Goal: Find contact information: Find contact information

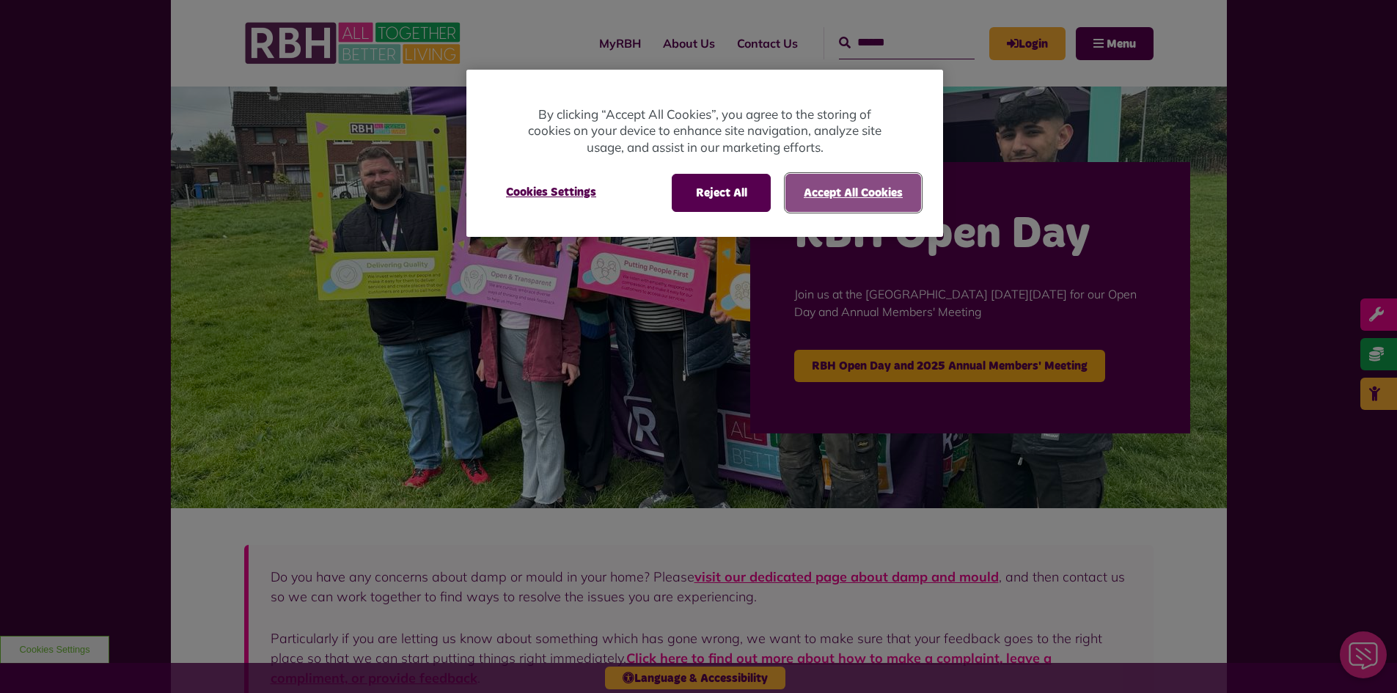
click at [830, 201] on button "Accept All Cookies" at bounding box center [853, 193] width 136 height 38
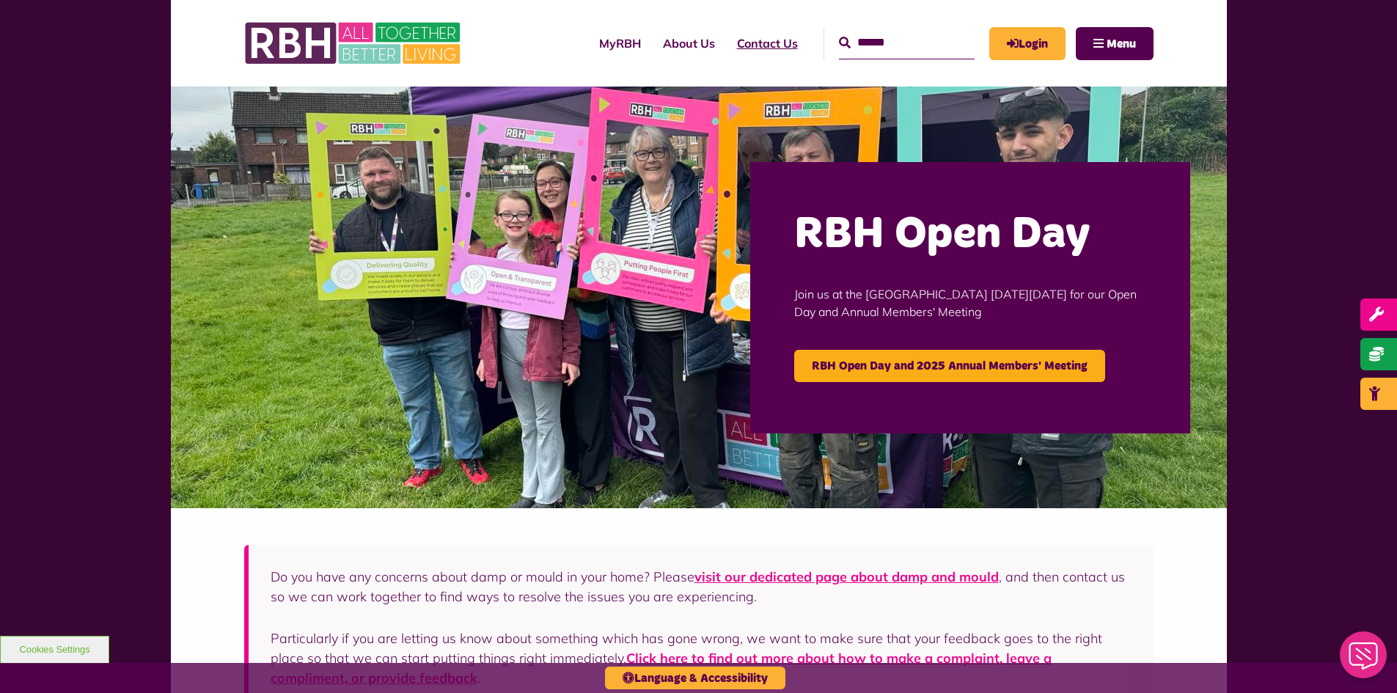
click at [749, 39] on link "Contact Us" at bounding box center [767, 43] width 83 height 40
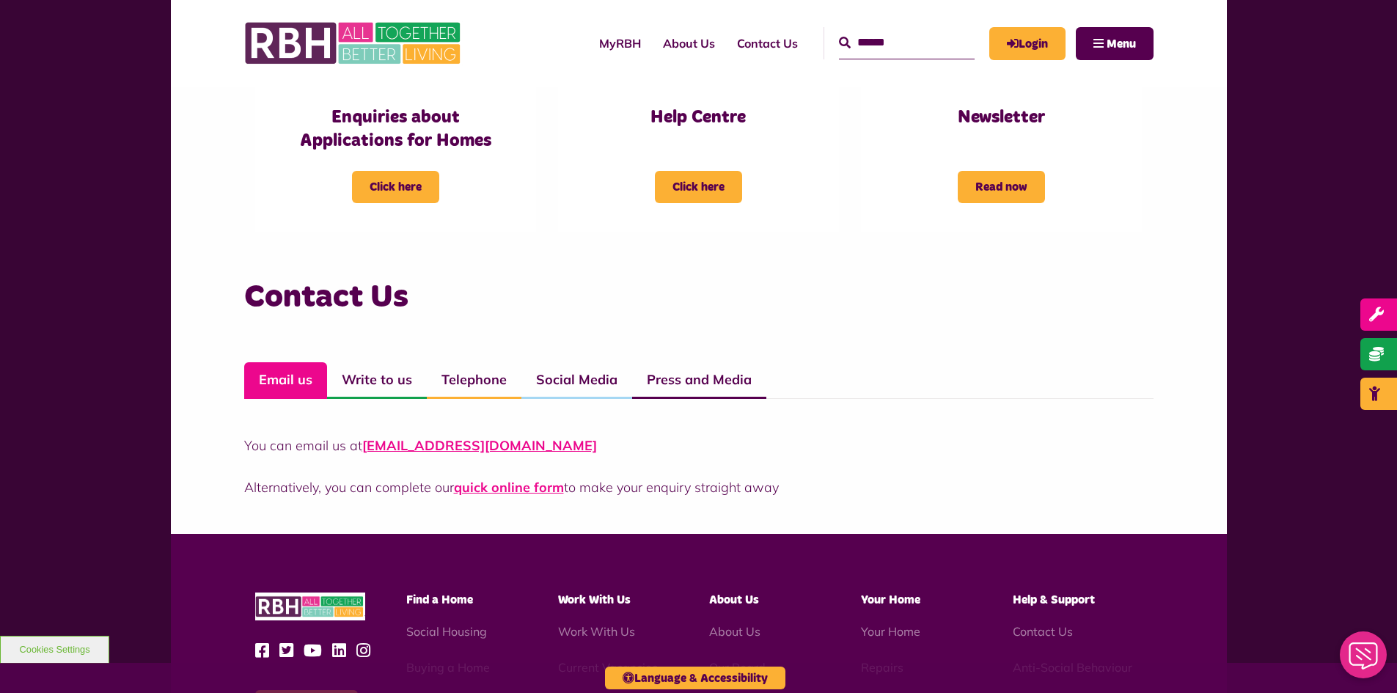
scroll to position [851, 0]
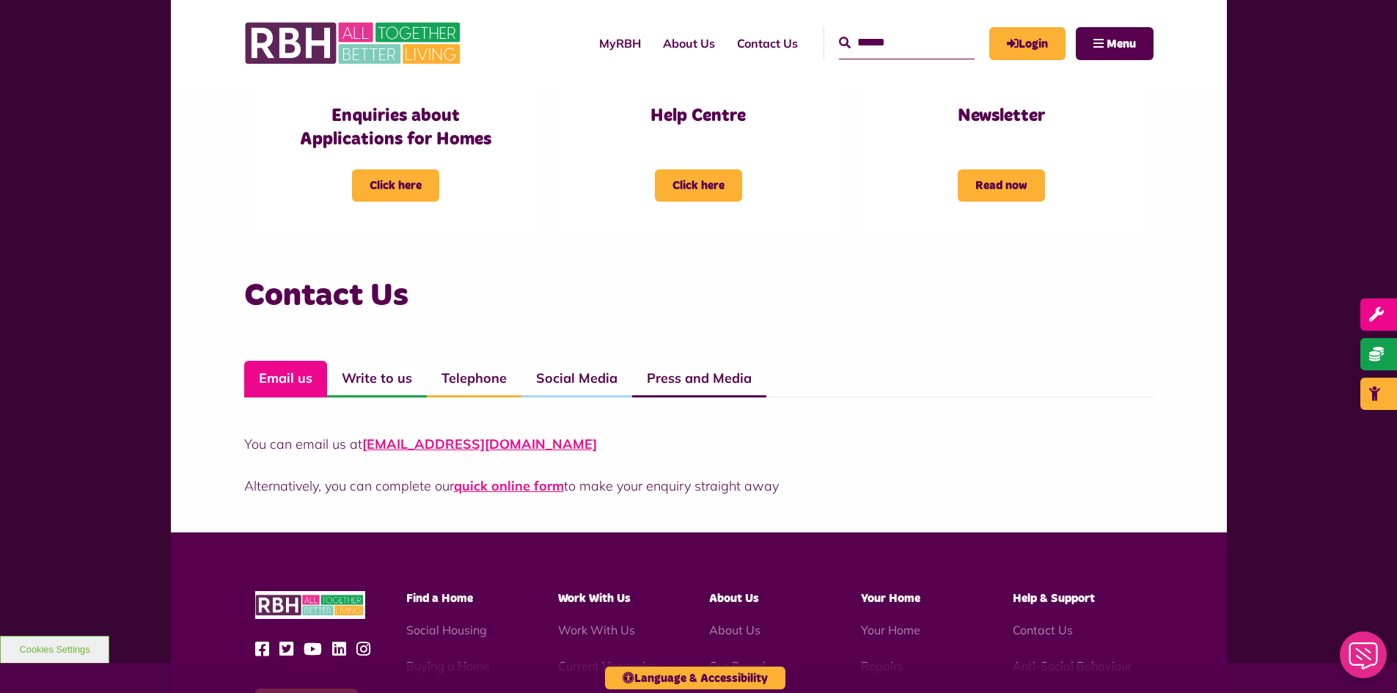
click at [409, 427] on div "You can email us at CustomerExperience@rbh.org.uk Alternatively, you can comple…" at bounding box center [698, 446] width 909 height 98
drag, startPoint x: 361, startPoint y: 444, endPoint x: 614, endPoint y: 450, distance: 253.0
click at [614, 450] on p "You can email us at CustomerExperience@rbh.org.uk" at bounding box center [698, 444] width 909 height 20
copy link "CustomerExperience@rbh.org.uk"
click at [876, 422] on div "You can email us at CustomerExperience@rbh.org.uk Alternatively, you can comple…" at bounding box center [698, 446] width 909 height 98
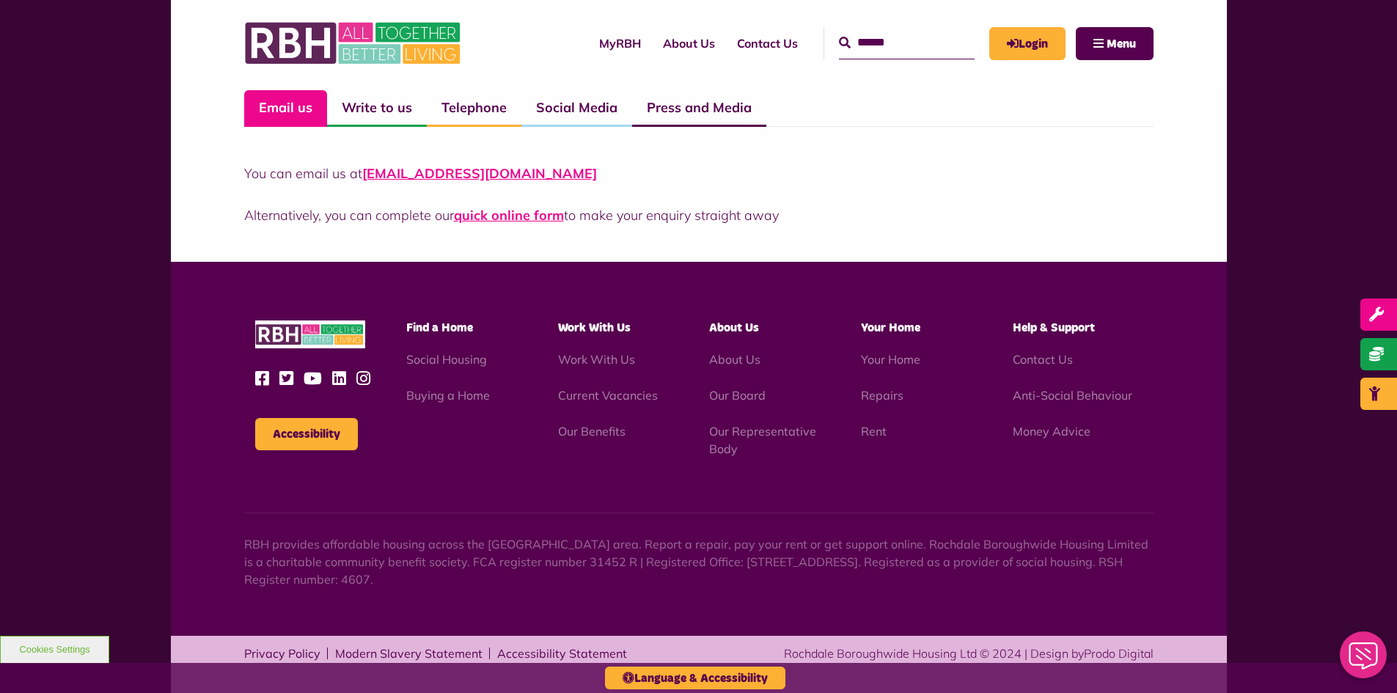
scroll to position [1125, 0]
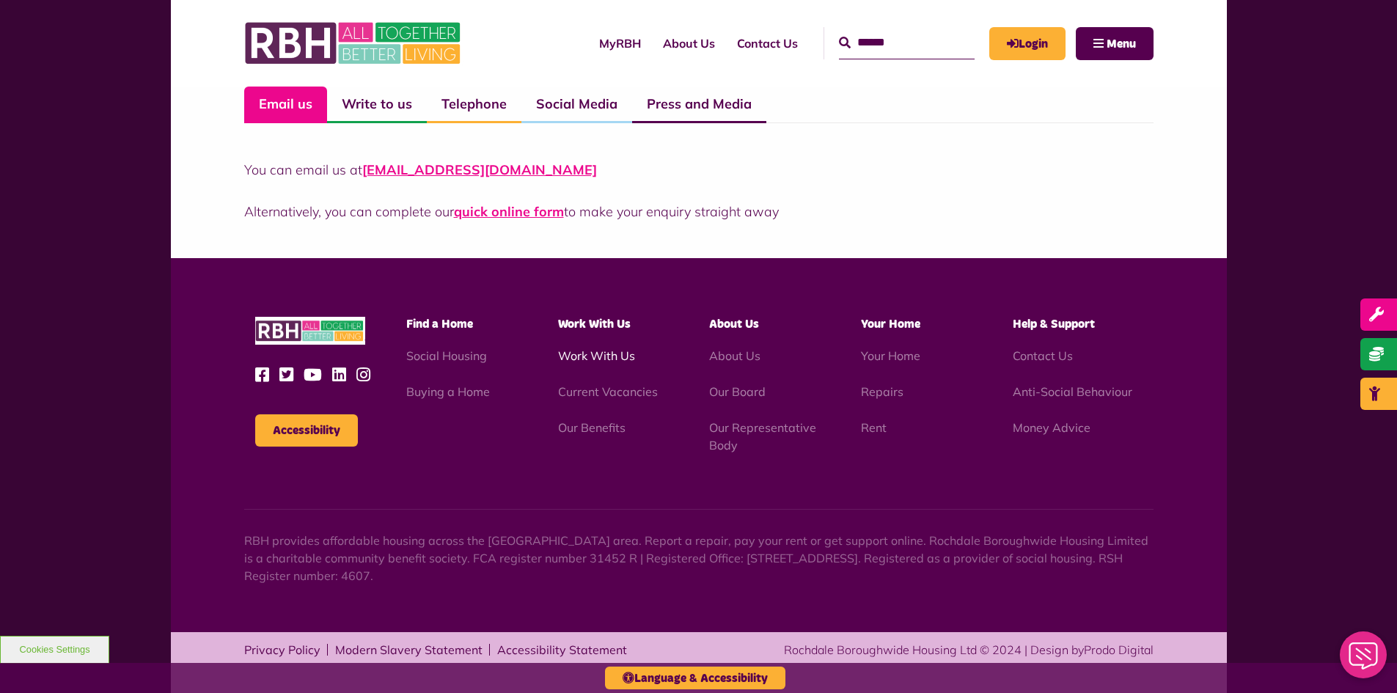
click at [604, 360] on link "Work With Us" at bounding box center [596, 355] width 77 height 15
